Goal: Check status: Check status

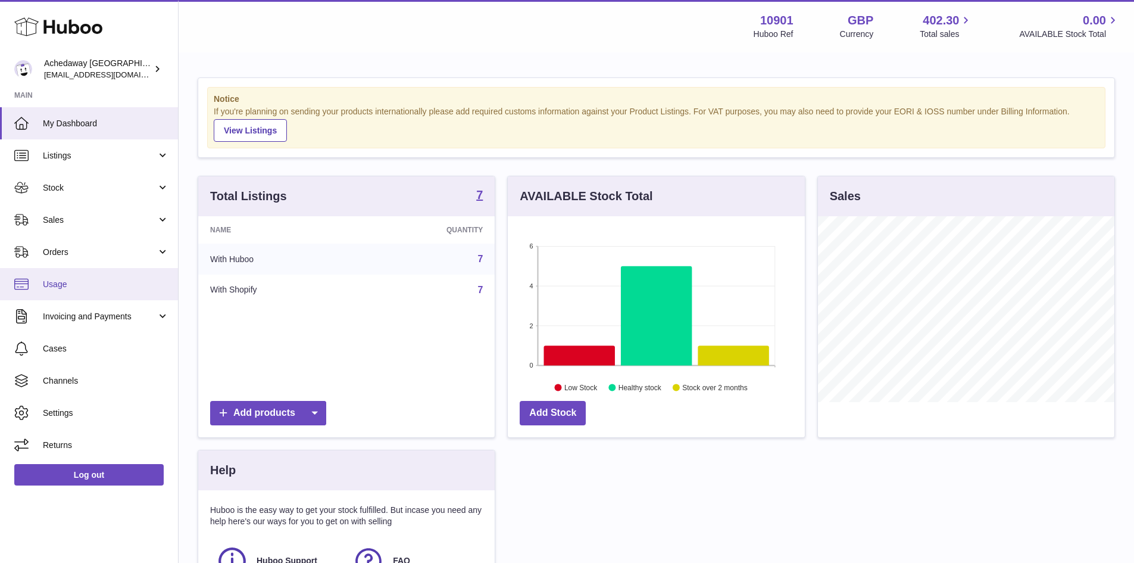
scroll to position [186, 297]
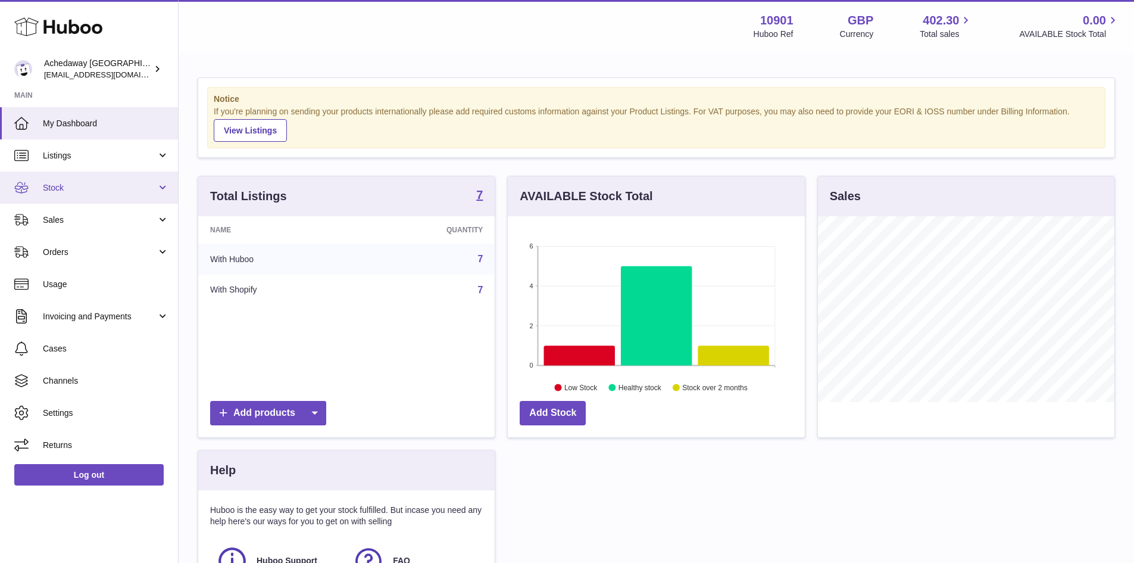
click at [116, 186] on span "Stock" at bounding box center [100, 187] width 114 height 11
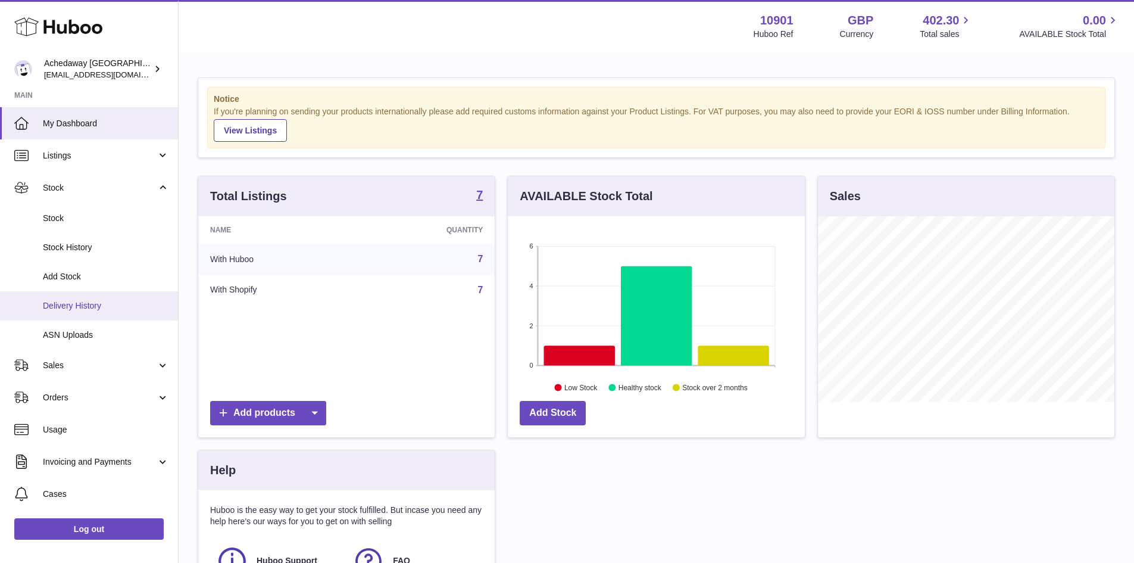
click at [115, 297] on link "Delivery History" at bounding box center [89, 305] width 178 height 29
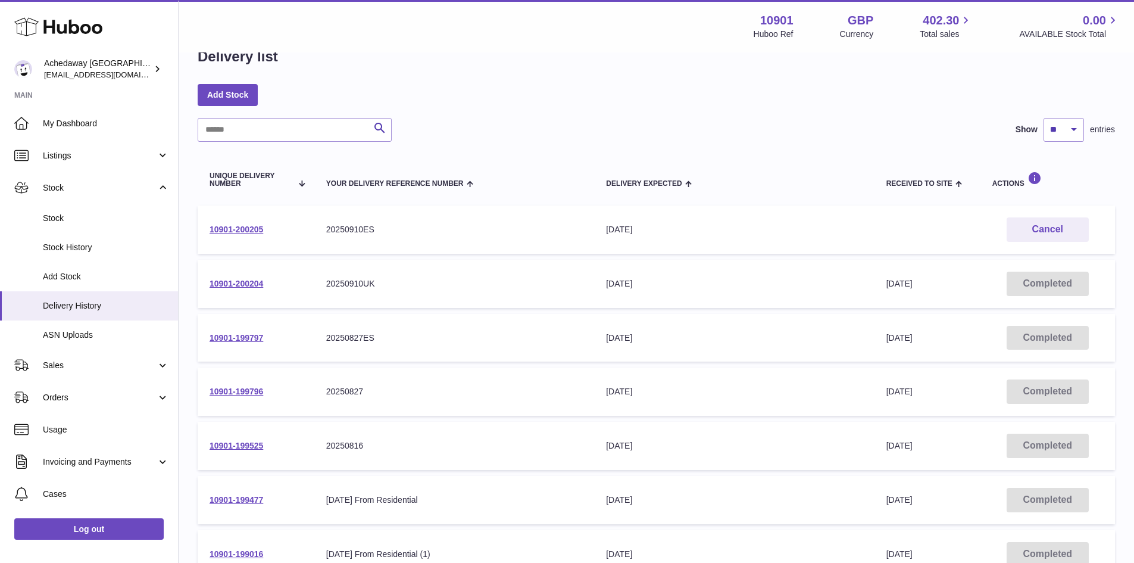
scroll to position [60, 0]
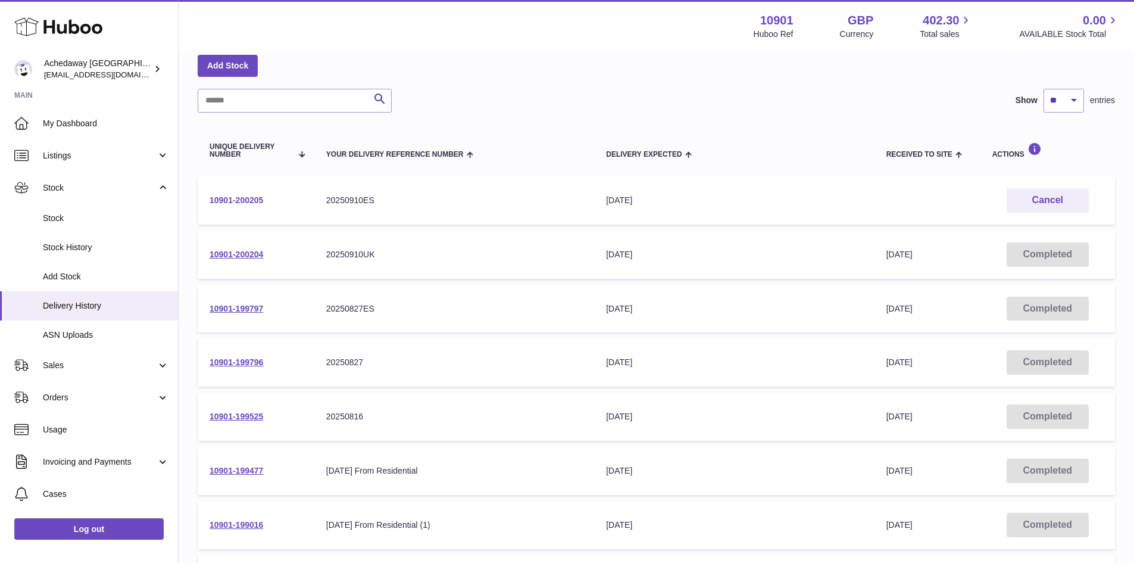
click at [233, 202] on link "10901-200205" at bounding box center [237, 200] width 54 height 10
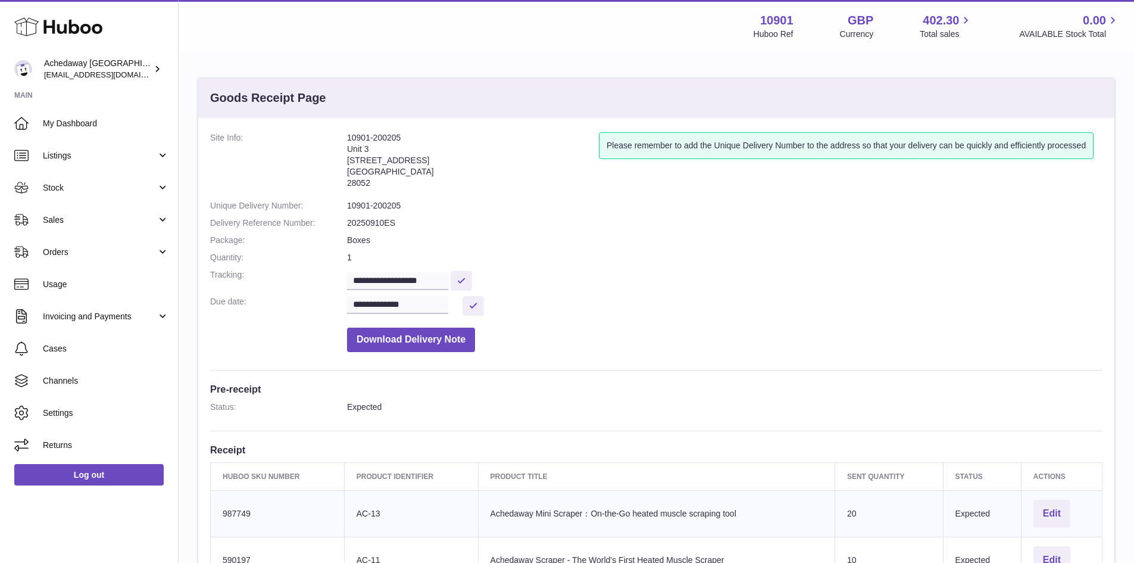
scroll to position [238, 0]
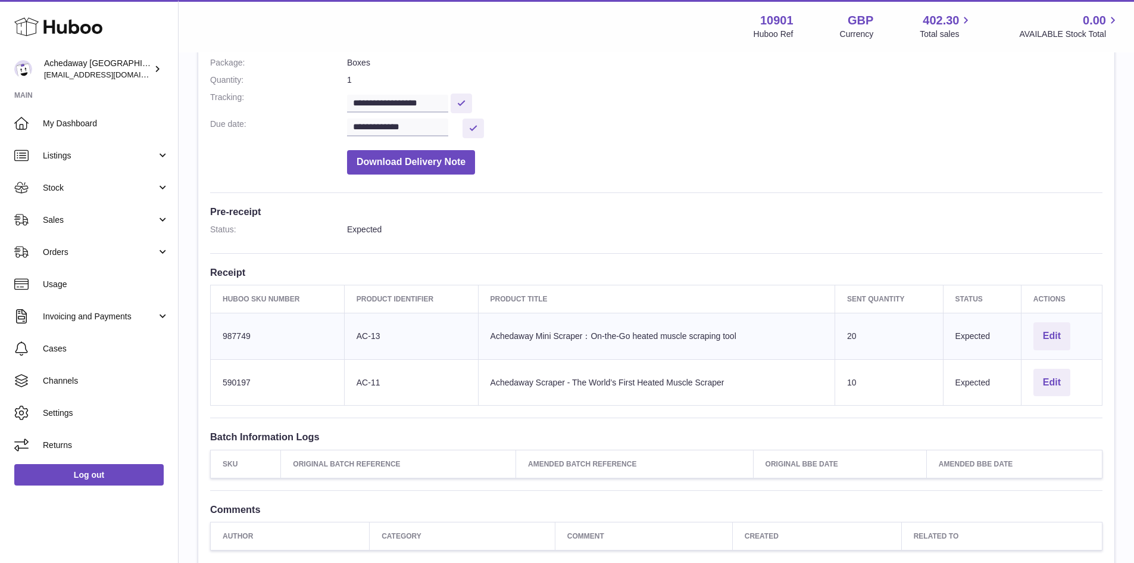
scroll to position [179, 0]
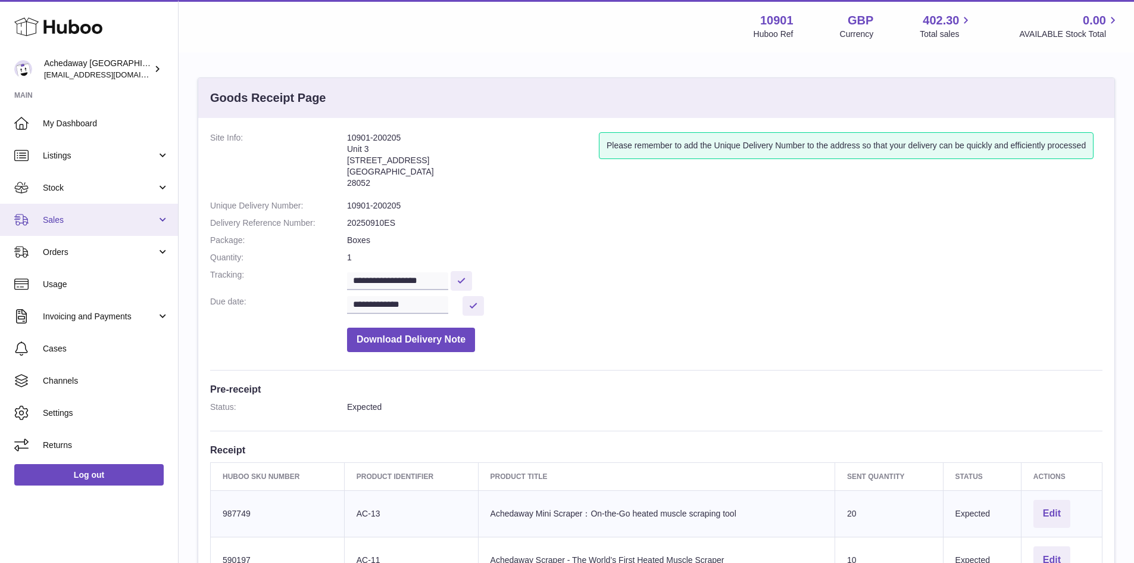
click at [139, 214] on span "Sales" at bounding box center [100, 219] width 114 height 11
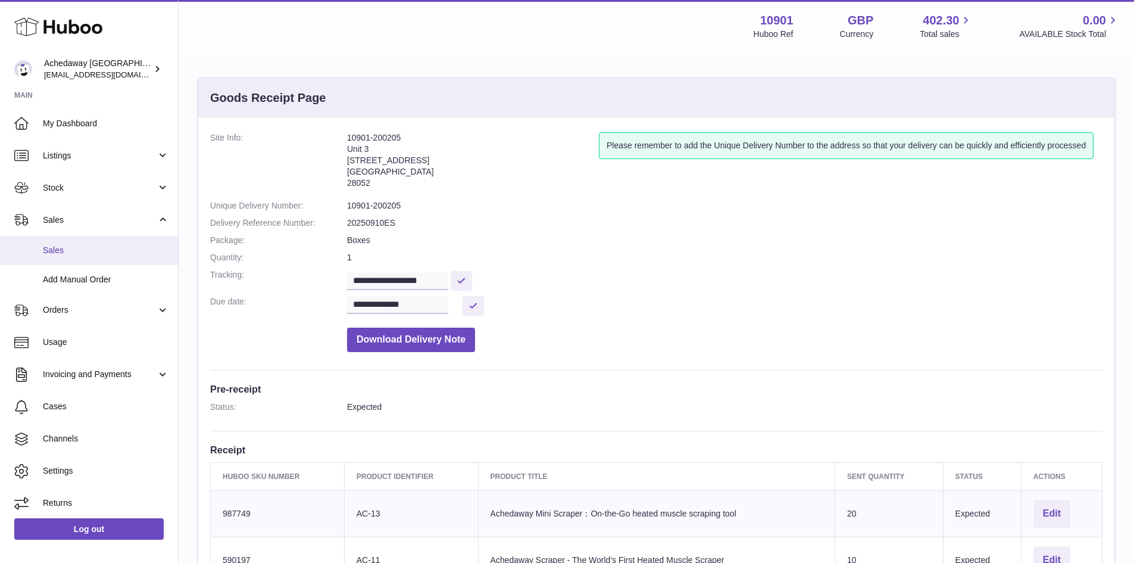
click at [130, 245] on span "Sales" at bounding box center [106, 250] width 126 height 11
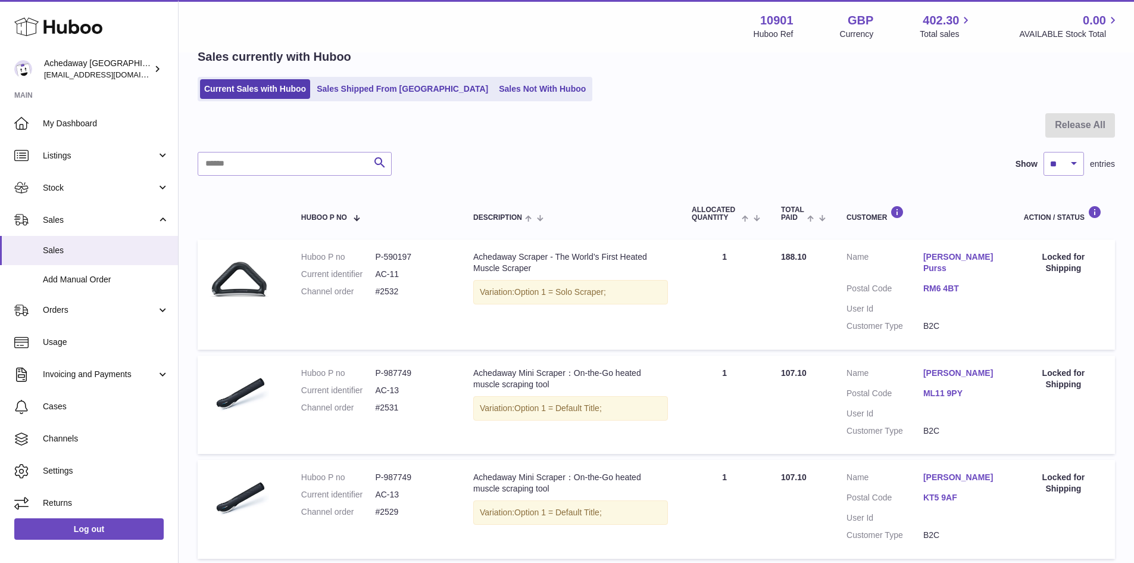
scroll to position [155, 0]
